Goal: Navigation & Orientation: Find specific page/section

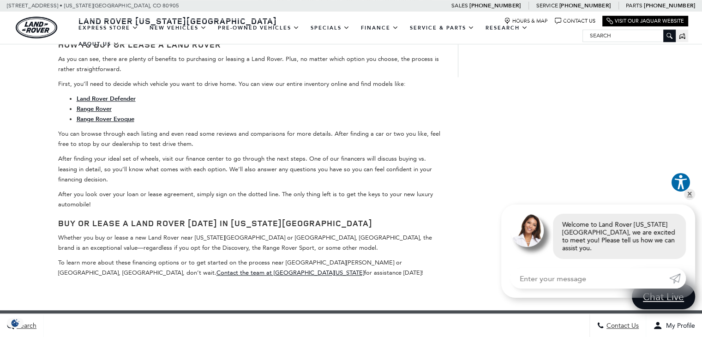
scroll to position [875, 0]
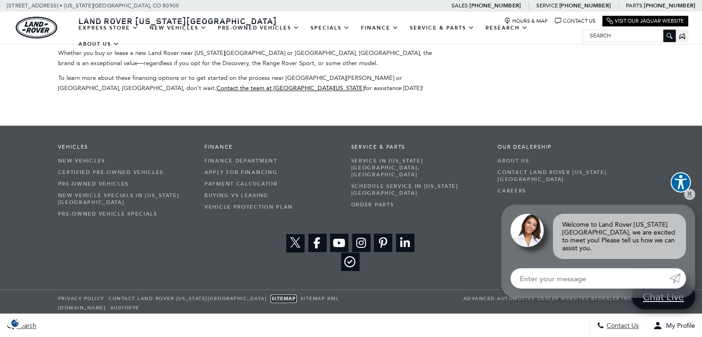
click at [271, 295] on link "Sitemap" at bounding box center [283, 298] width 25 height 6
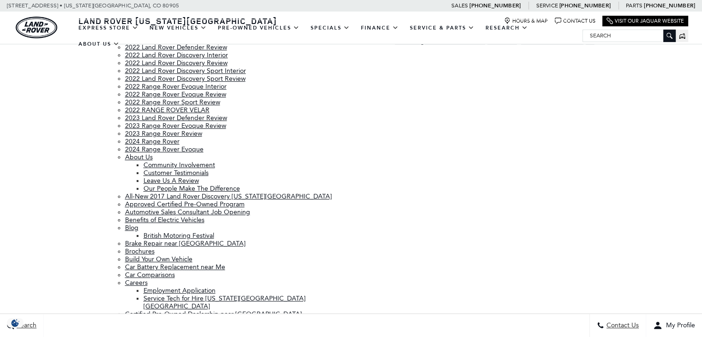
scroll to position [369, 0]
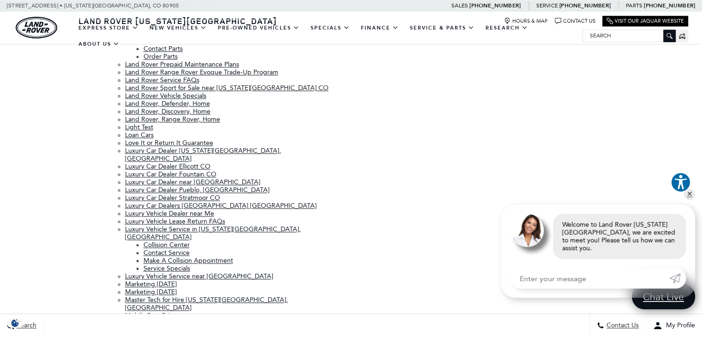
scroll to position [1229, 0]
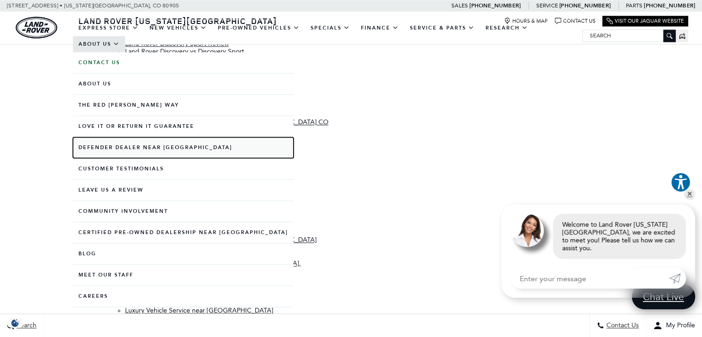
click at [126, 156] on link "Defender Dealer near [GEOGRAPHIC_DATA]" at bounding box center [183, 147] width 220 height 21
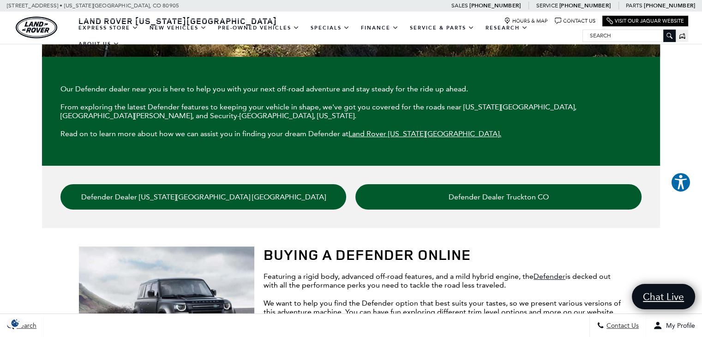
scroll to position [181, 0]
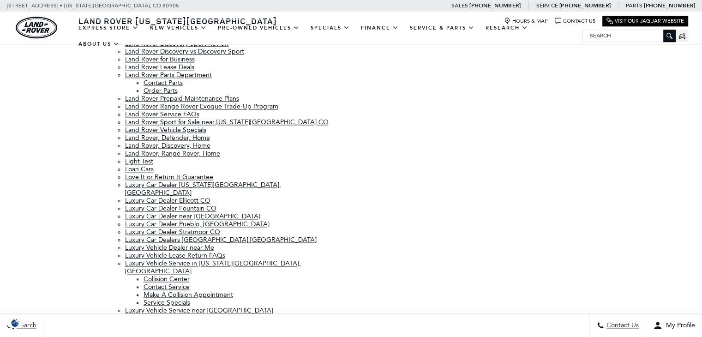
click at [371, 202] on div "Sitemap Pages 2017 Land Rover Discovery Colorado Springs 2017 Land Rover Discov…" at bounding box center [351, 38] width 540 height 2418
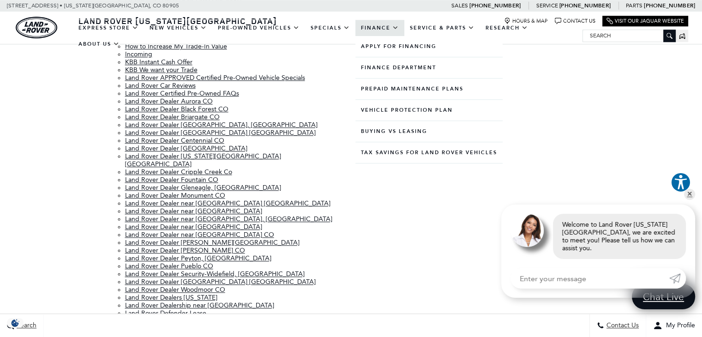
scroll to position [1231, 0]
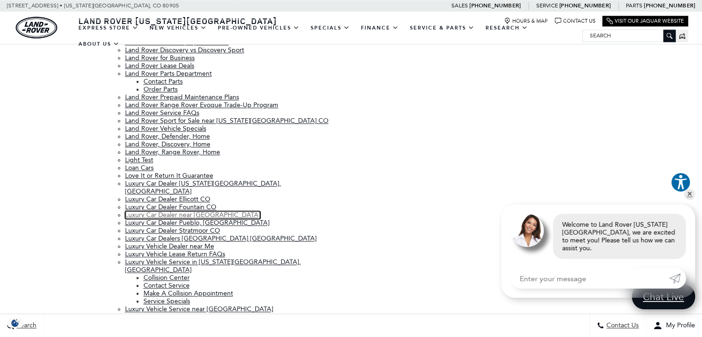
click at [145, 211] on link "Luxury Car Dealer near Me" at bounding box center [192, 215] width 135 height 8
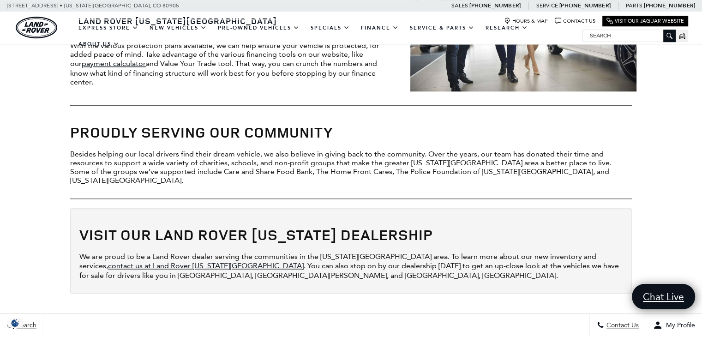
scroll to position [969, 0]
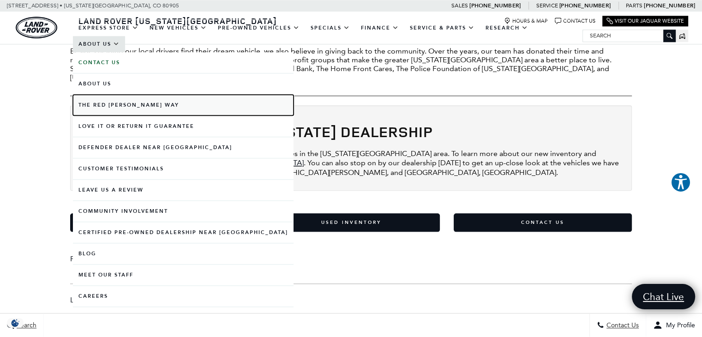
click at [164, 109] on link "The Red [PERSON_NAME] Way" at bounding box center [183, 105] width 220 height 21
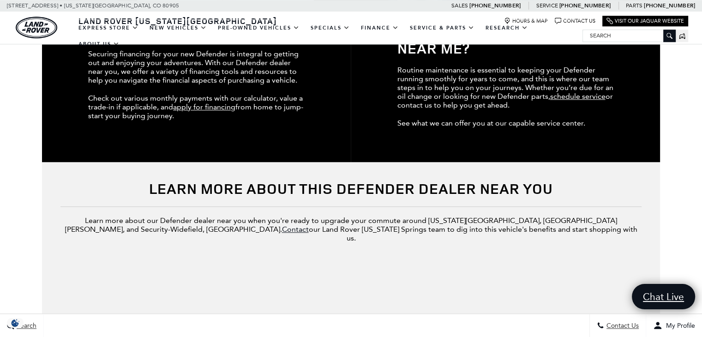
scroll to position [736, 0]
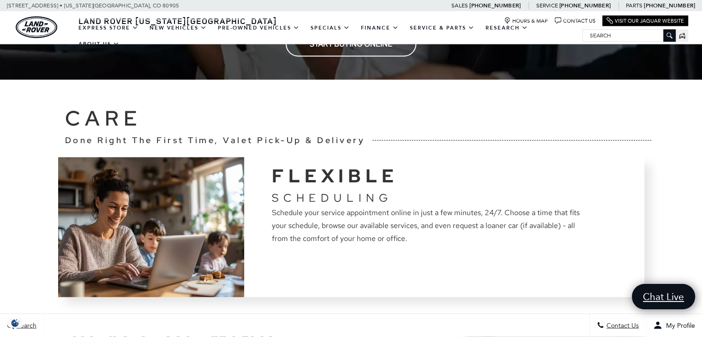
scroll to position [2122, 0]
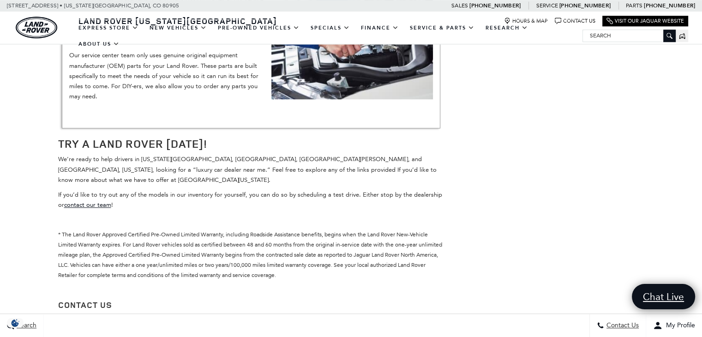
scroll to position [1015, 0]
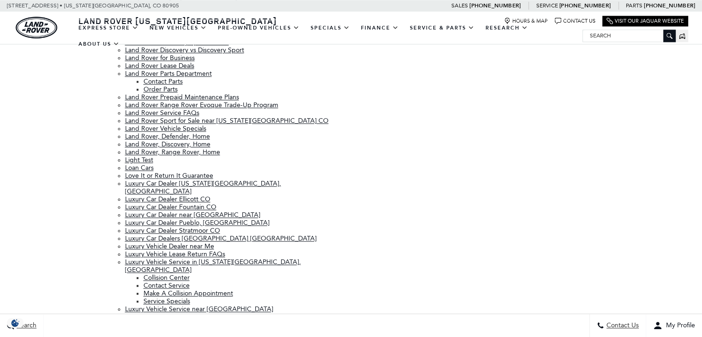
click at [342, 226] on li "Luxury Car Dealer Stratmoor CO" at bounding box center [234, 230] width 219 height 8
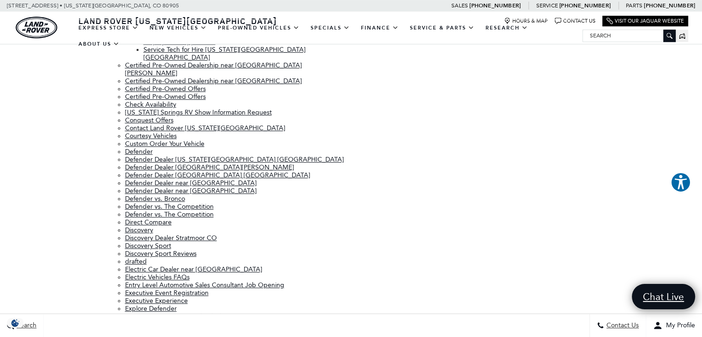
scroll to position [1231, 0]
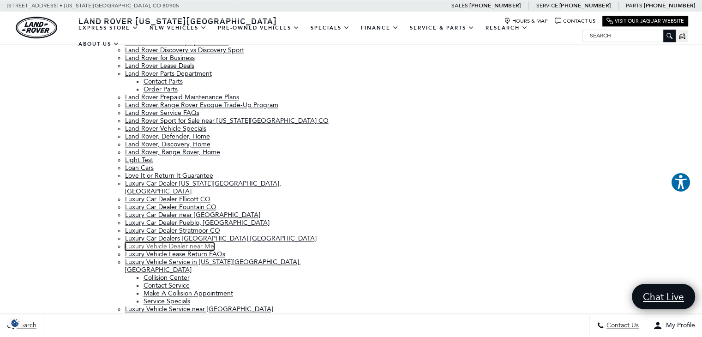
click at [196, 242] on link "Luxury Vehicle Dealer near Me" at bounding box center [169, 246] width 89 height 8
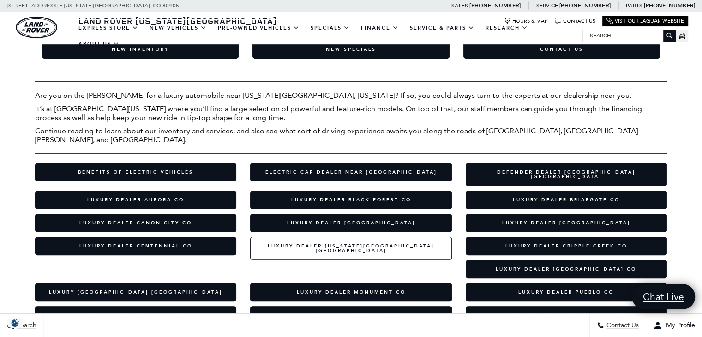
scroll to position [323, 0]
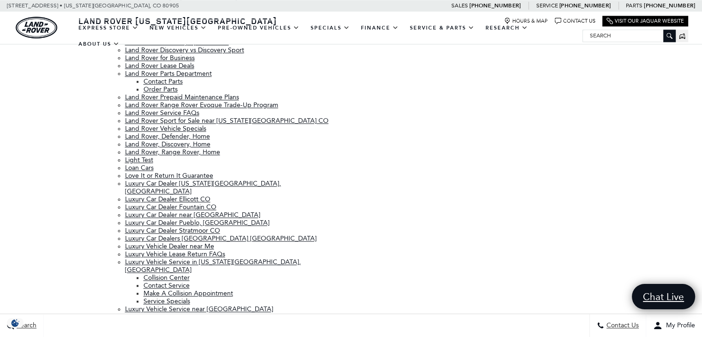
click at [546, 172] on div "Sitemap Pages 2017 Land Rover Discovery Colorado Springs 2017 Land Rover Discov…" at bounding box center [351, 36] width 540 height 2418
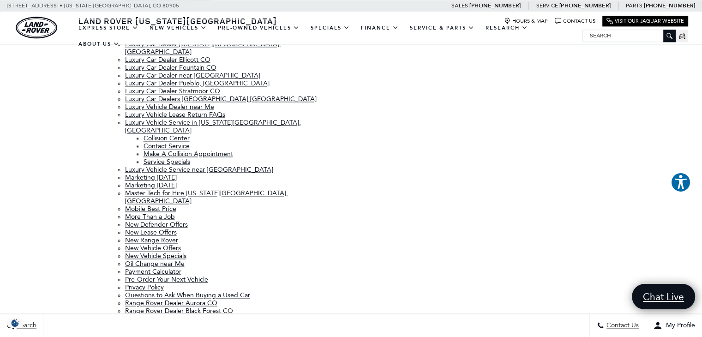
scroll to position [1091, 0]
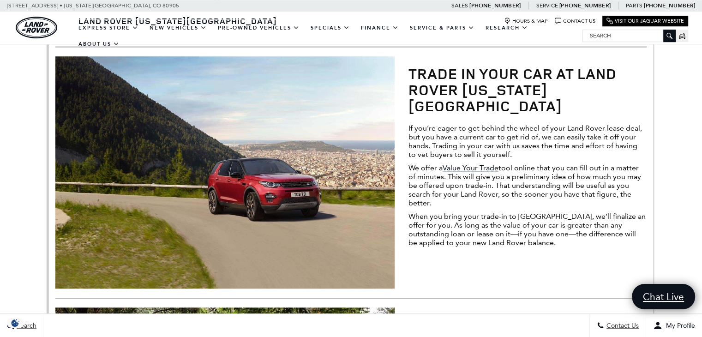
scroll to position [875, 0]
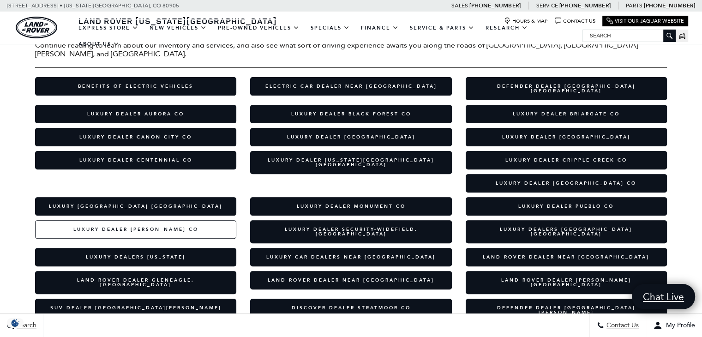
scroll to position [323, 0]
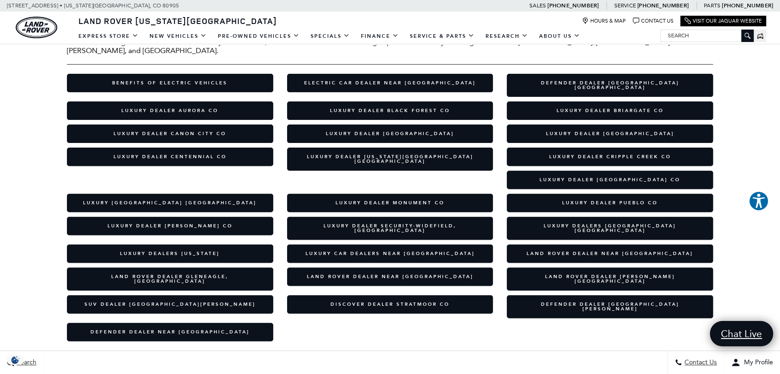
click at [429, 18] on div "Land Rover Colorado Springs Hours & Map Contact Us Visit Our Jaguar Website" at bounding box center [390, 20] width 780 height 16
click at [371, 18] on div "Land Rover Colorado Springs Hours & Map Contact Us Visit Our Jaguar Website" at bounding box center [390, 20] width 780 height 16
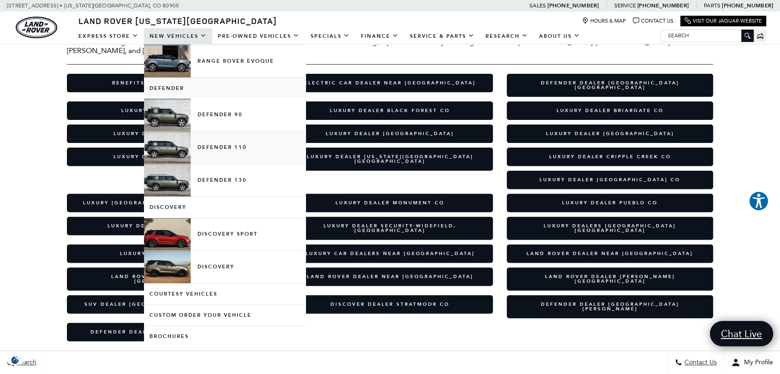
scroll to position [154, 0]
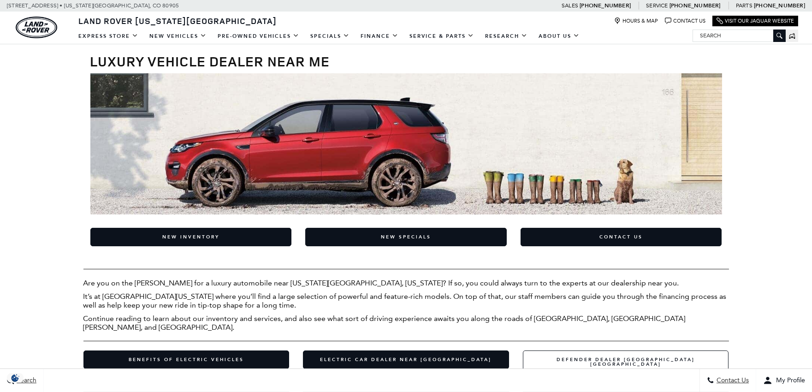
scroll to position [307, 0]
